Goal: Find specific page/section

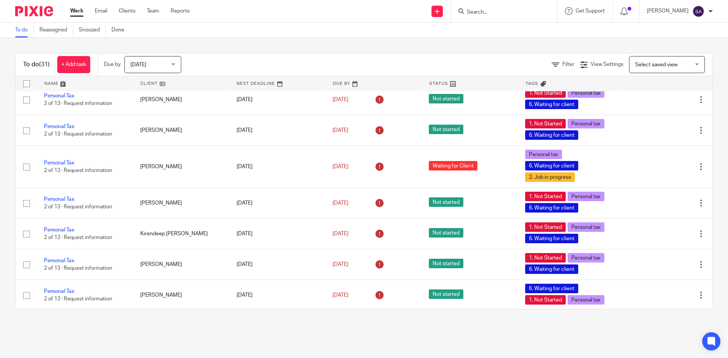
scroll to position [533, 0]
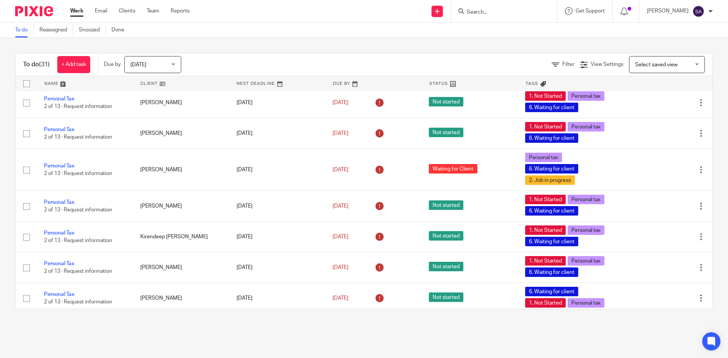
click at [484, 10] on input "Search" at bounding box center [500, 12] width 68 height 7
type input "faizan"
click button "submit" at bounding box center [0, 0] width 0 height 0
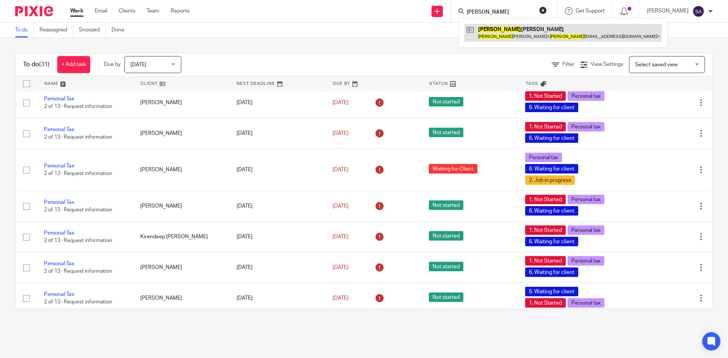
click at [495, 28] on link at bounding box center [563, 32] width 197 height 17
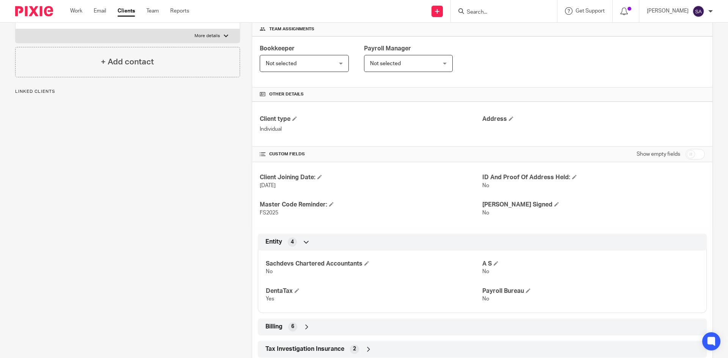
scroll to position [179, 0]
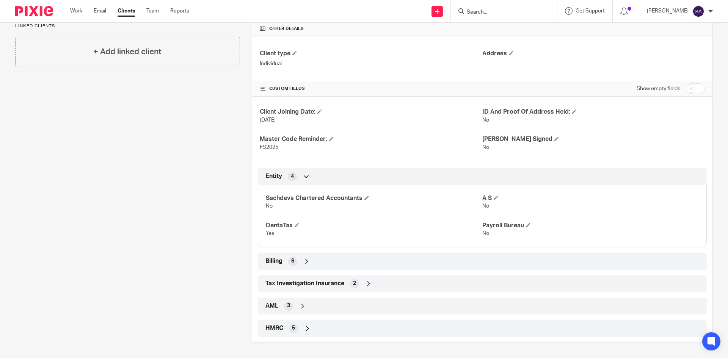
click at [308, 261] on icon at bounding box center [307, 262] width 8 height 8
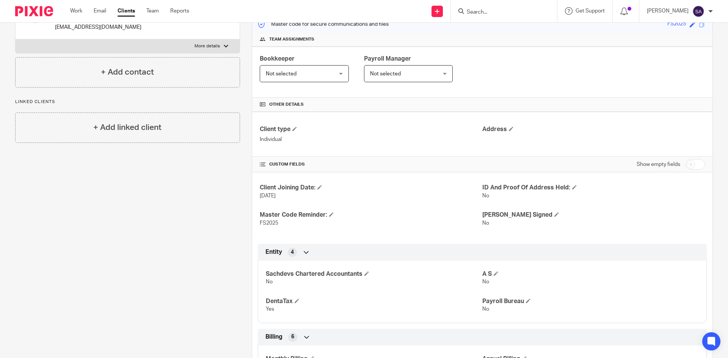
scroll to position [0, 0]
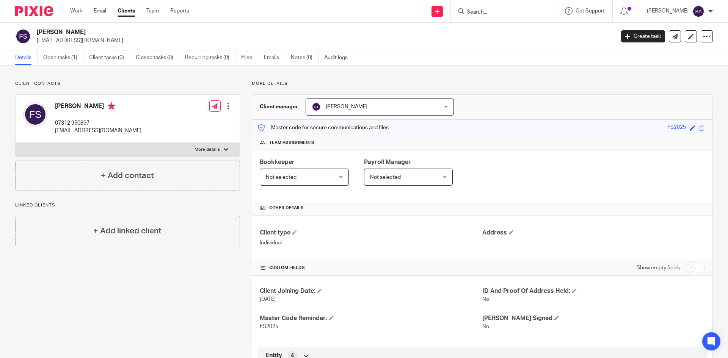
click at [481, 11] on input "Search" at bounding box center [500, 12] width 68 height 7
type input "carmen"
drag, startPoint x: 494, startPoint y: 12, endPoint x: 362, endPoint y: 17, distance: 131.7
click at [362, 17] on div "Send new email Create task Add client Request signature carmen No results found…" at bounding box center [465, 11] width 528 height 22
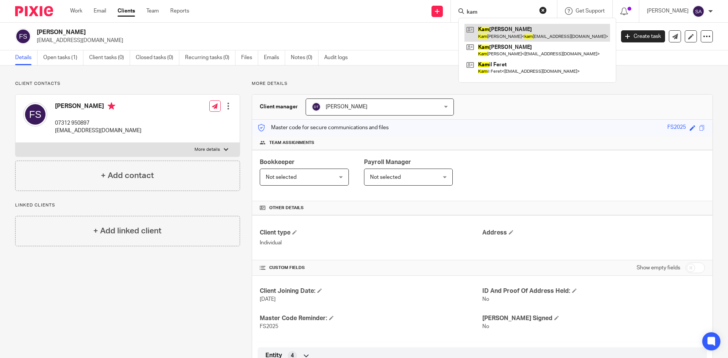
type input "kam"
click at [506, 31] on link at bounding box center [538, 32] width 146 height 17
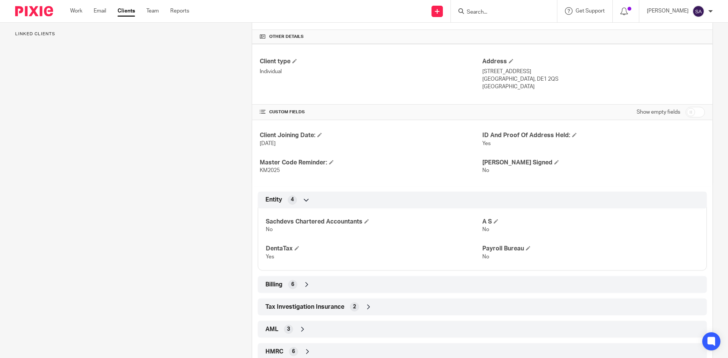
scroll to position [190, 0]
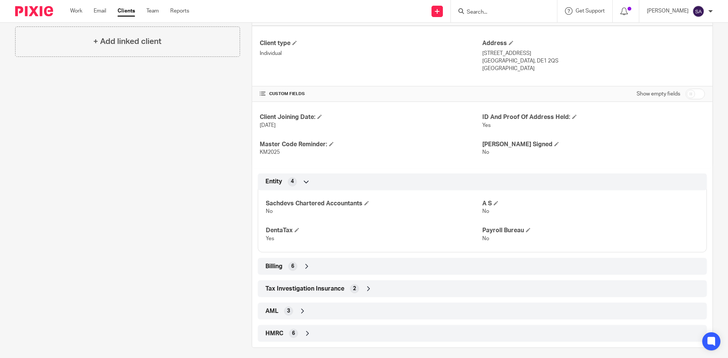
click at [305, 268] on icon at bounding box center [307, 267] width 8 height 8
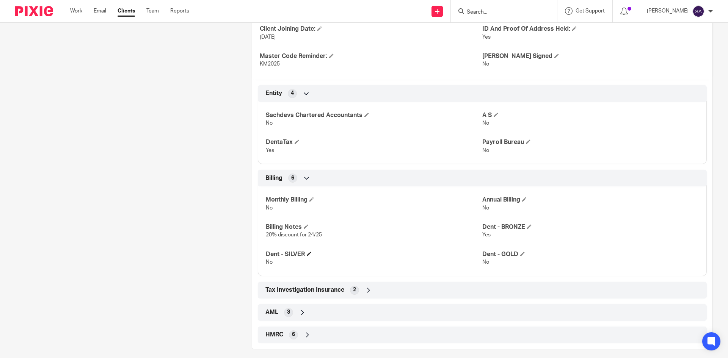
scroll to position [284, 0]
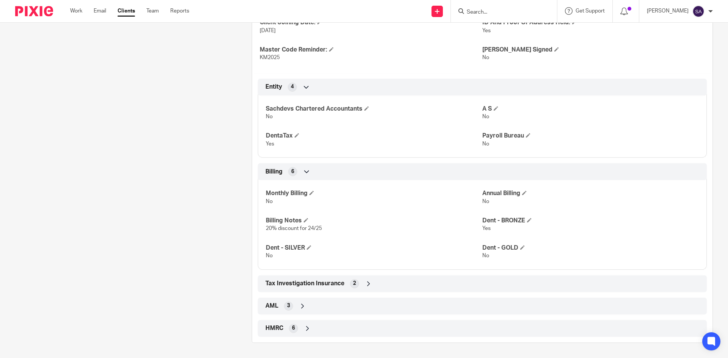
click at [362, 283] on div "Tax Investigation Insurance 2" at bounding box center [483, 284] width 438 height 13
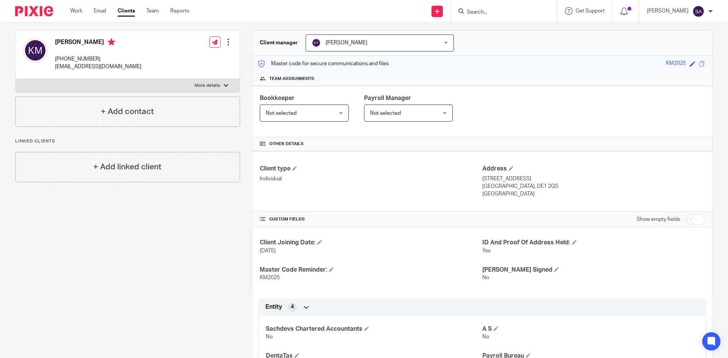
scroll to position [0, 0]
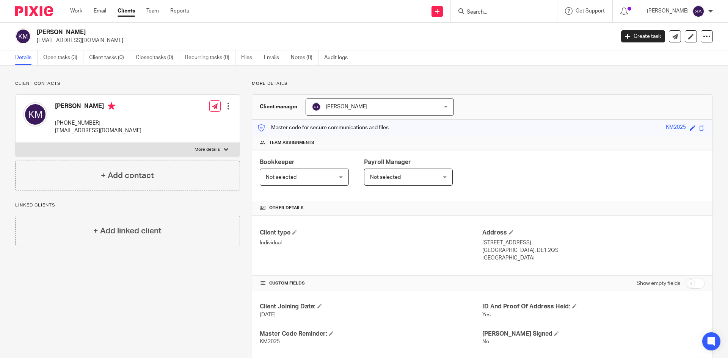
click at [480, 10] on input "Search" at bounding box center [500, 12] width 68 height 7
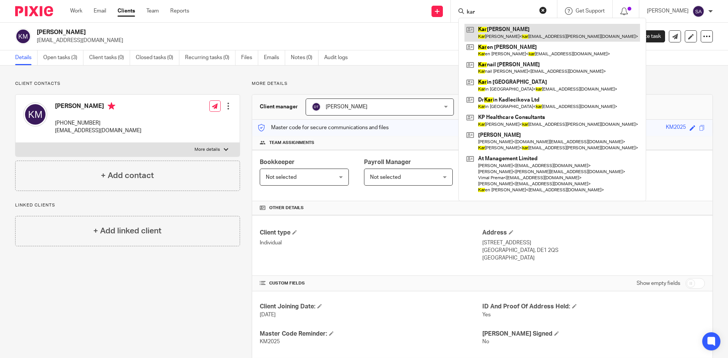
type input "kar"
click at [492, 30] on link at bounding box center [553, 32] width 176 height 17
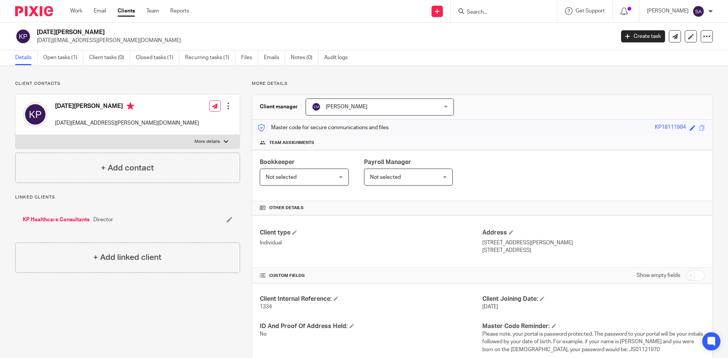
click at [482, 11] on input "Search" at bounding box center [500, 12] width 68 height 7
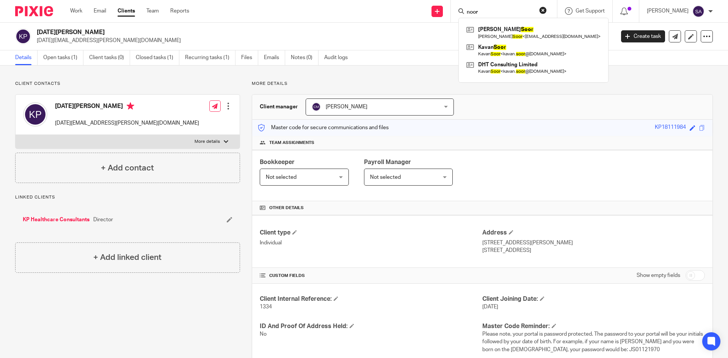
type input "noor"
click at [543, 8] on button "reset" at bounding box center [543, 10] width 8 height 8
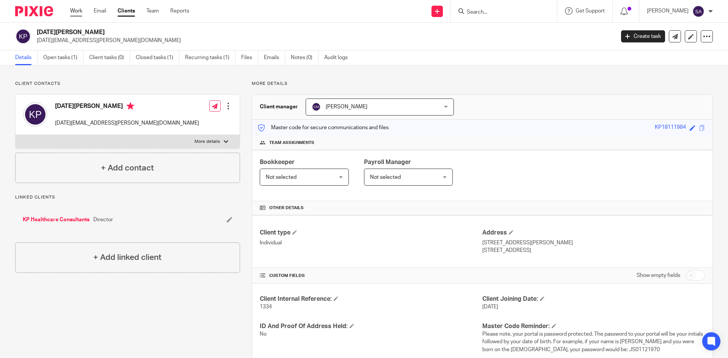
click at [77, 9] on link "Work" at bounding box center [76, 11] width 12 height 8
